Goal: Task Accomplishment & Management: Complete application form

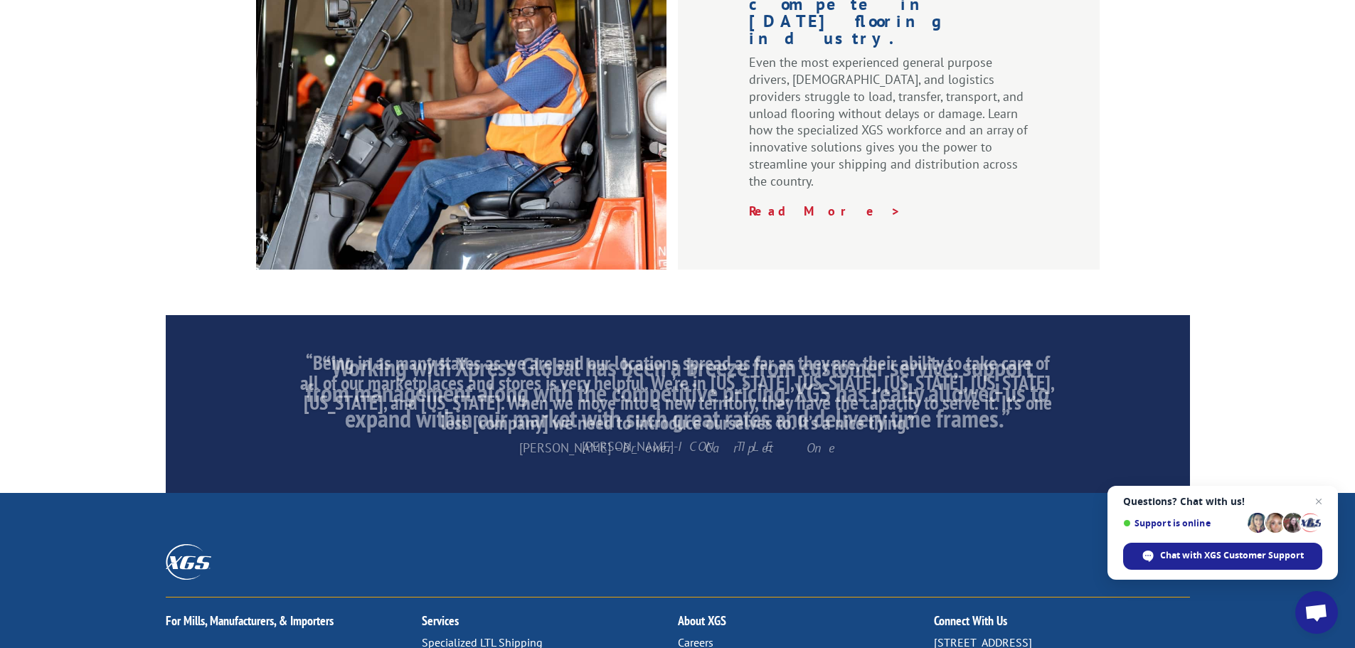
scroll to position [2168, 0]
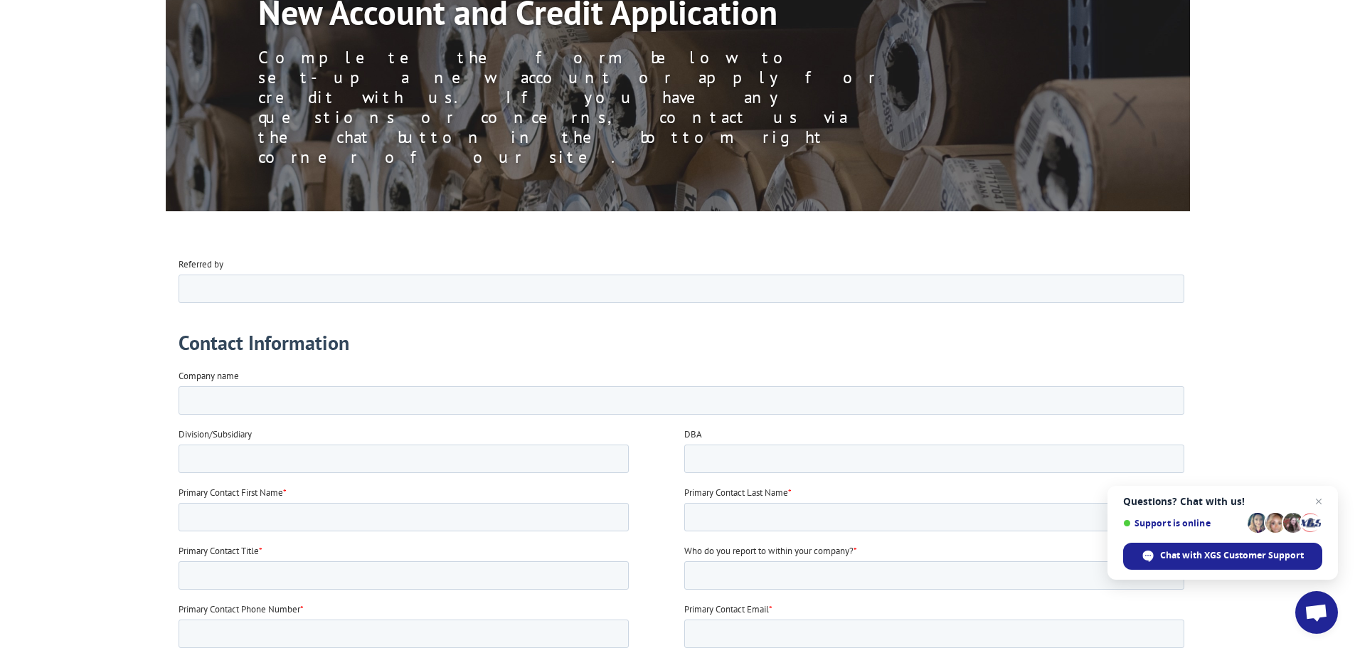
scroll to position [71, 0]
